Goal: Task Accomplishment & Management: Manage account settings

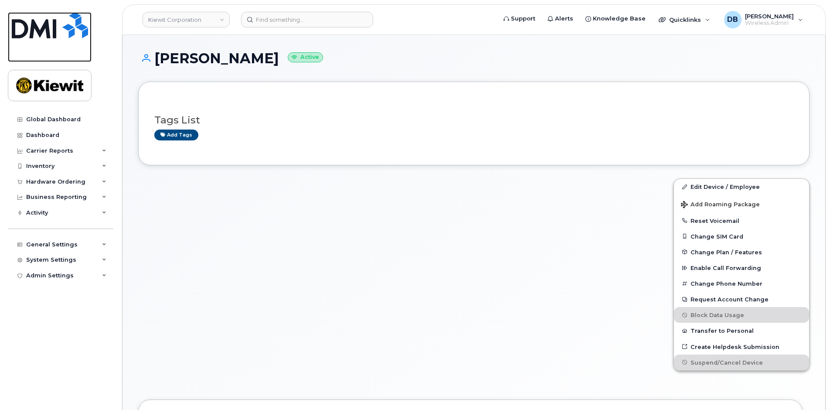
click at [66, 23] on img at bounding box center [50, 25] width 76 height 26
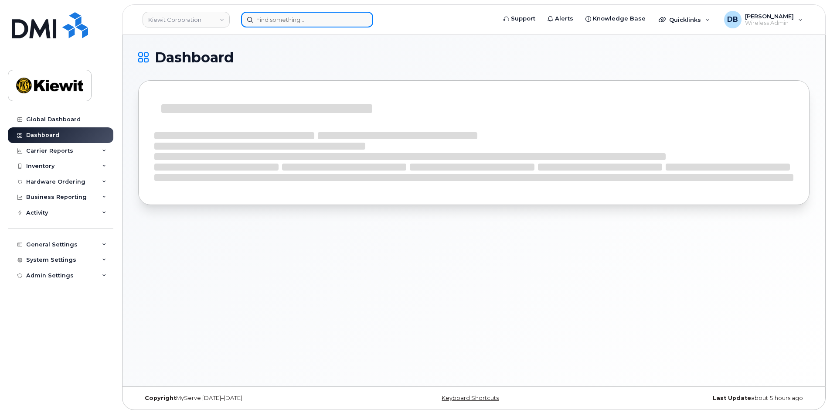
click at [271, 17] on input at bounding box center [307, 20] width 132 height 16
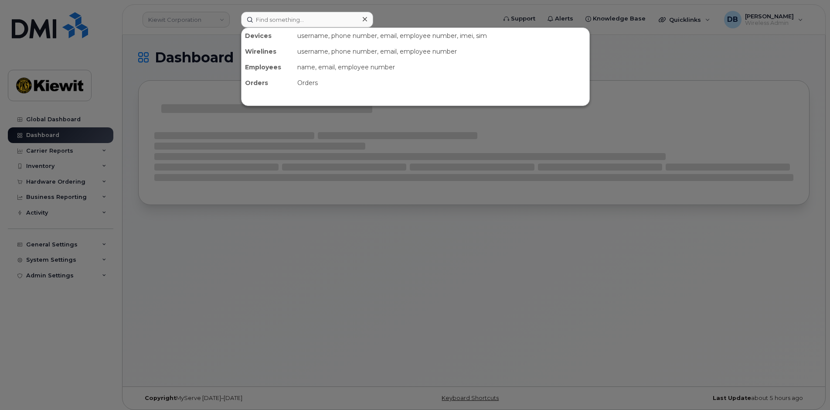
click at [38, 251] on div at bounding box center [415, 205] width 830 height 410
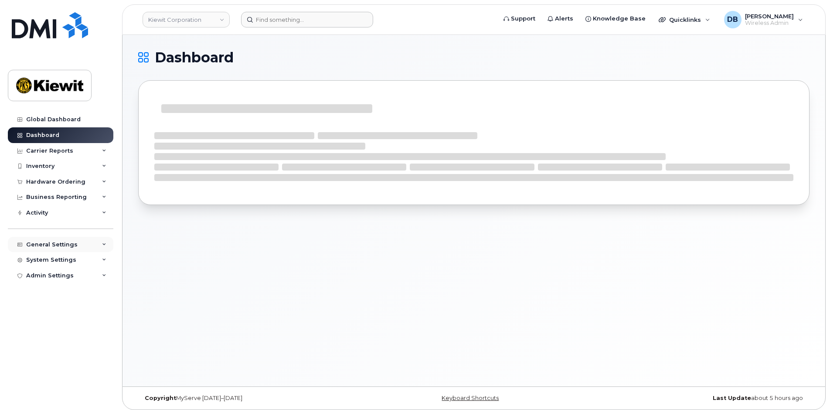
click at [53, 247] on div "General Settings" at bounding box center [51, 244] width 51 height 7
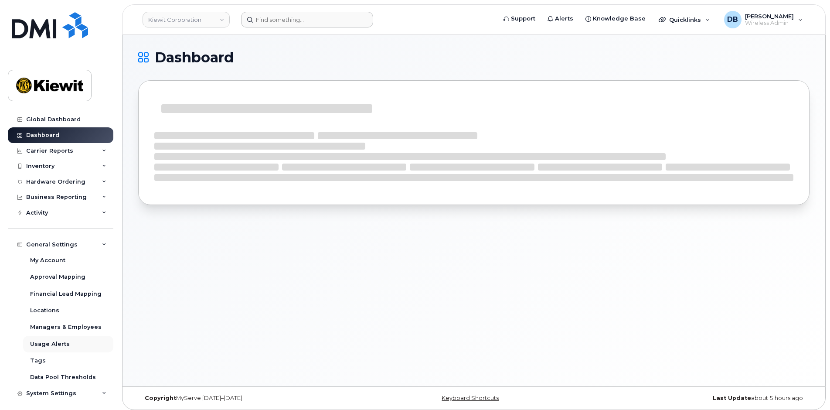
scroll to position [20, 0]
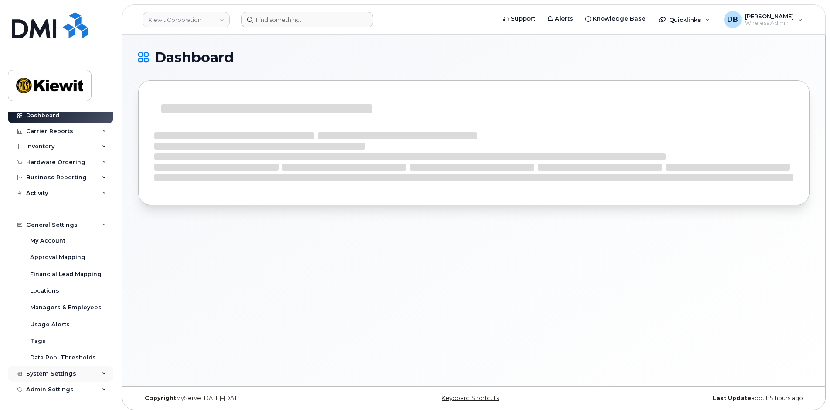
click at [51, 376] on div "System Settings" at bounding box center [51, 373] width 50 height 7
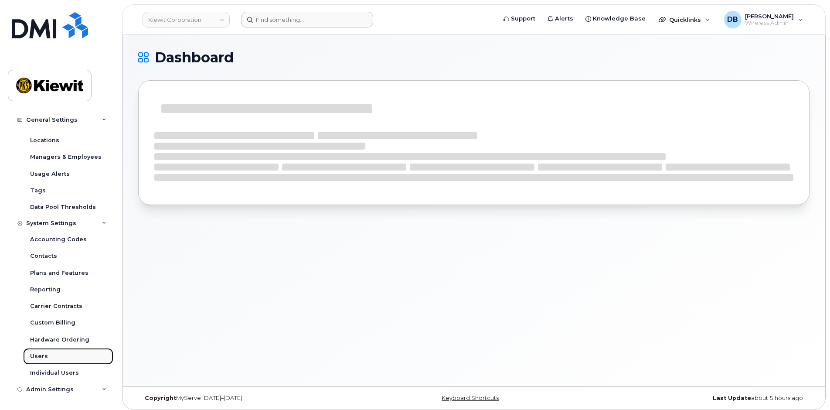
click at [40, 353] on div "Users" at bounding box center [39, 356] width 18 height 8
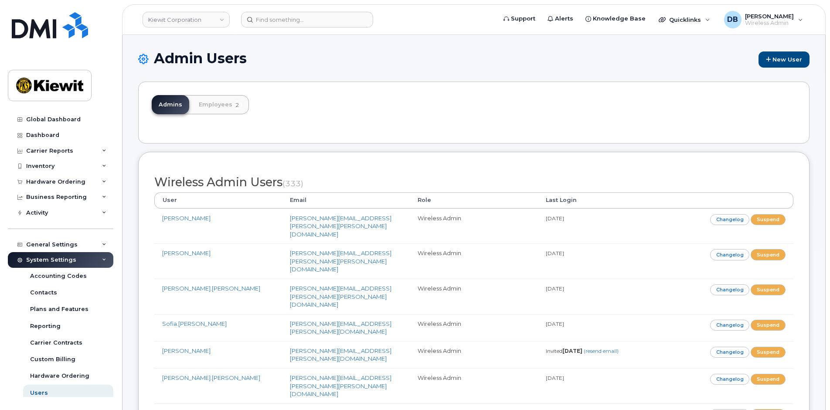
scroll to position [7016, 0]
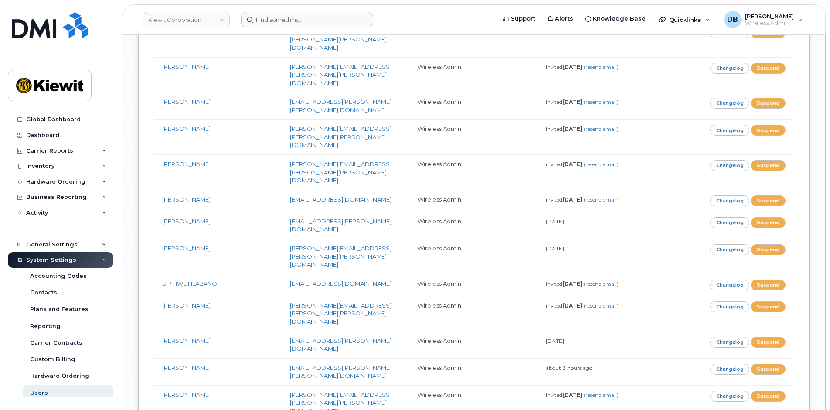
click at [437, 14] on form at bounding box center [365, 20] width 249 height 16
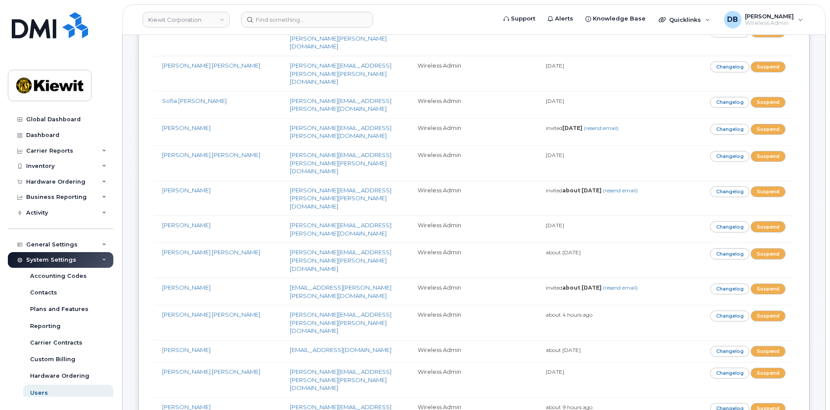
scroll to position [0, 0]
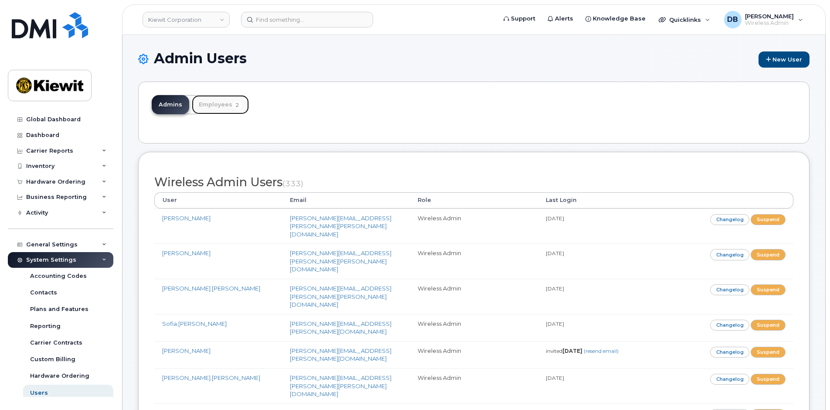
click at [214, 102] on link "Employees 2" at bounding box center [220, 104] width 57 height 19
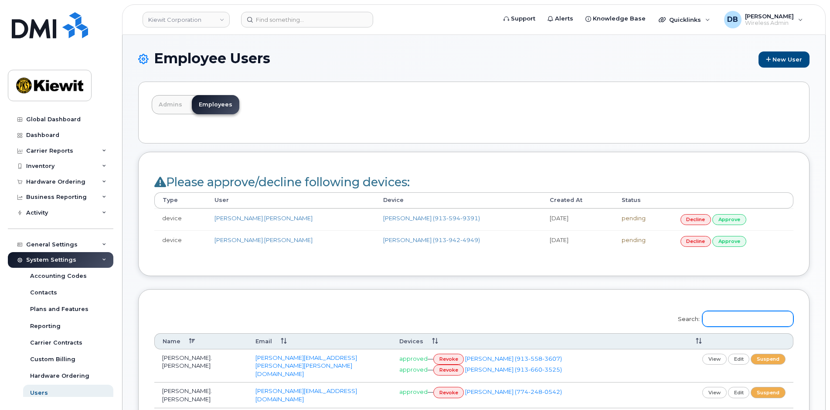
click at [727, 318] on input "Search:" at bounding box center [747, 319] width 91 height 16
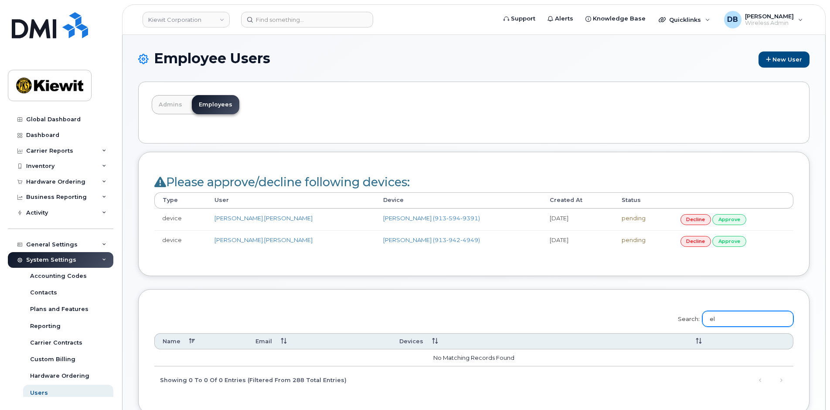
type input "e"
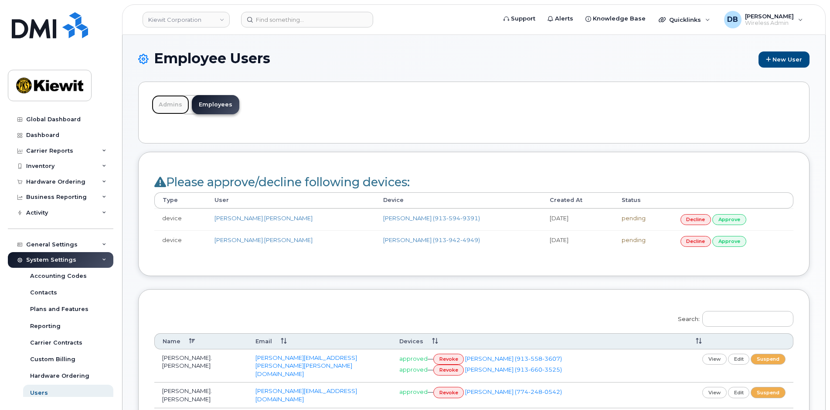
click at [170, 101] on link "Admins" at bounding box center [170, 104] width 37 height 19
